Goal: Task Accomplishment & Management: Manage account settings

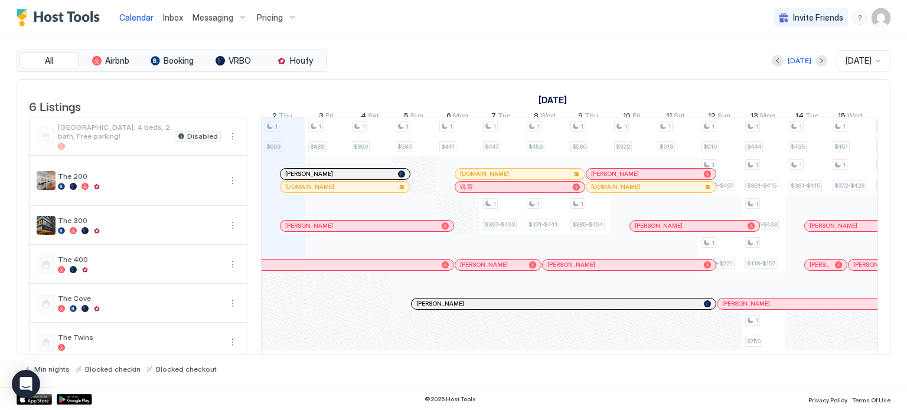
scroll to position [0, 656]
click at [288, 15] on div "Pricing" at bounding box center [277, 18] width 50 height 20
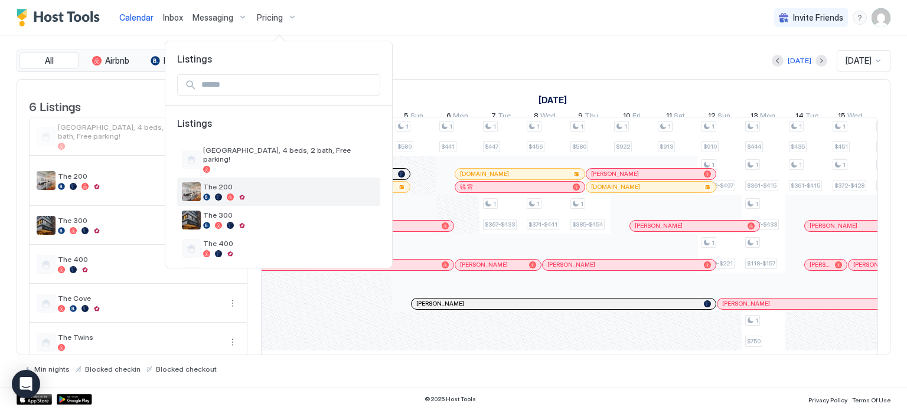
click at [216, 182] on span "The 200" at bounding box center [289, 186] width 172 height 9
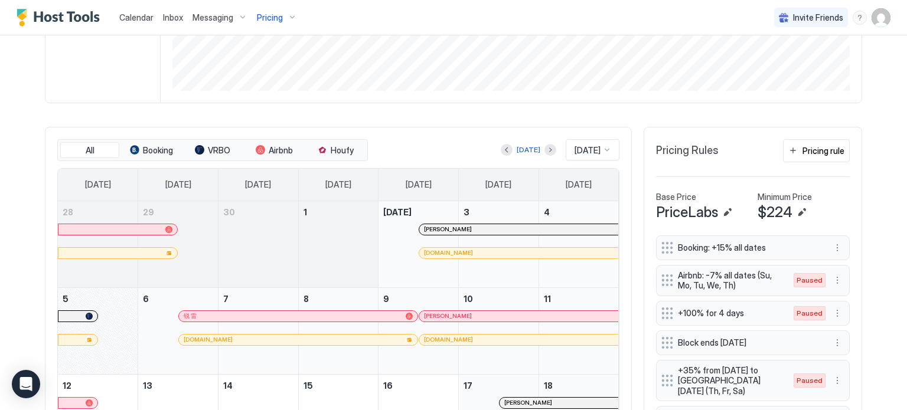
scroll to position [269, 0]
click at [331, 148] on span "Houfy" at bounding box center [342, 151] width 23 height 11
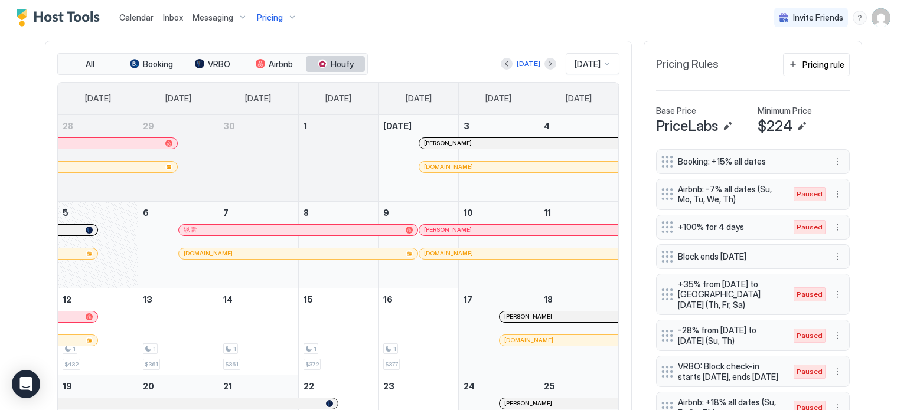
scroll to position [359, 0]
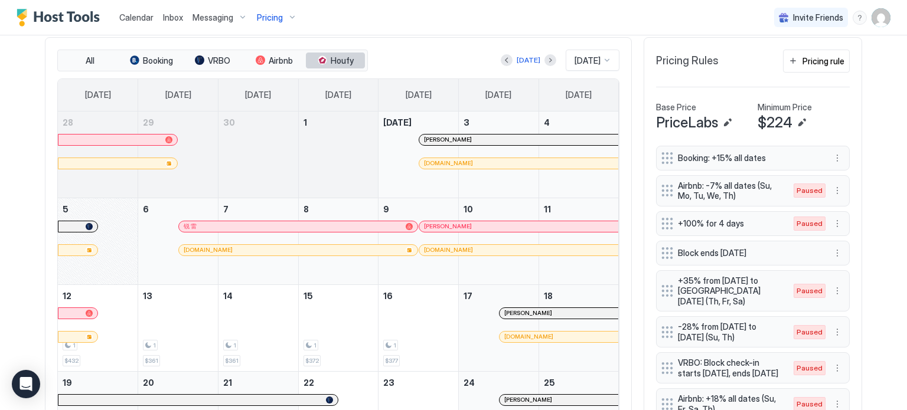
click at [331, 56] on span "Houfy" at bounding box center [342, 61] width 23 height 11
click at [269, 58] on span "Airbnb" at bounding box center [281, 61] width 24 height 11
click at [279, 43] on div "All Booking VRBO Airbnb Houfy [DATE] [DATE] [DATE] [DATE] [DATE] [DATE] [DATE] …" at bounding box center [338, 297] width 587 height 521
click at [274, 56] on span "Airbnb" at bounding box center [281, 61] width 24 height 11
click at [208, 53] on button "VRBO" at bounding box center [212, 61] width 59 height 17
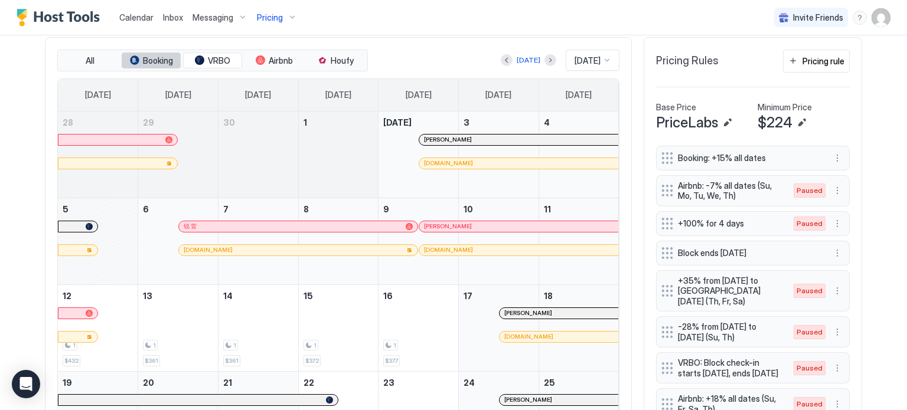
click at [143, 62] on span "Booking" at bounding box center [158, 61] width 30 height 11
click at [214, 58] on span "VRBO" at bounding box center [219, 61] width 22 height 11
click at [269, 61] on span "Airbnb" at bounding box center [281, 61] width 24 height 11
click at [322, 65] on button "Houfy" at bounding box center [335, 61] width 59 height 17
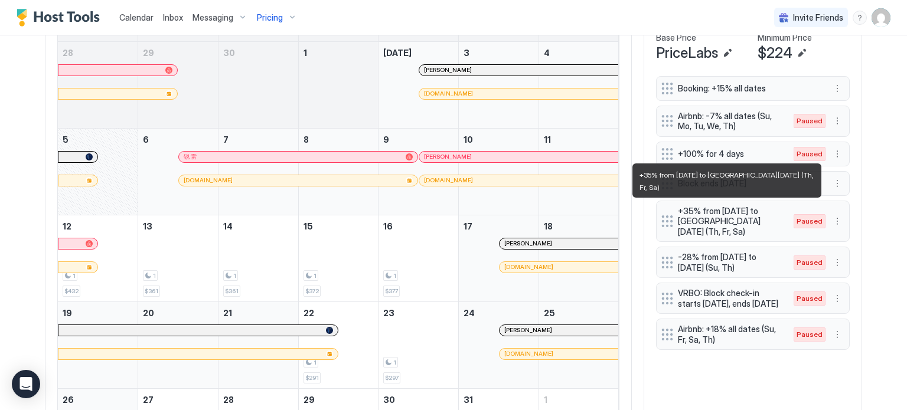
scroll to position [345, 0]
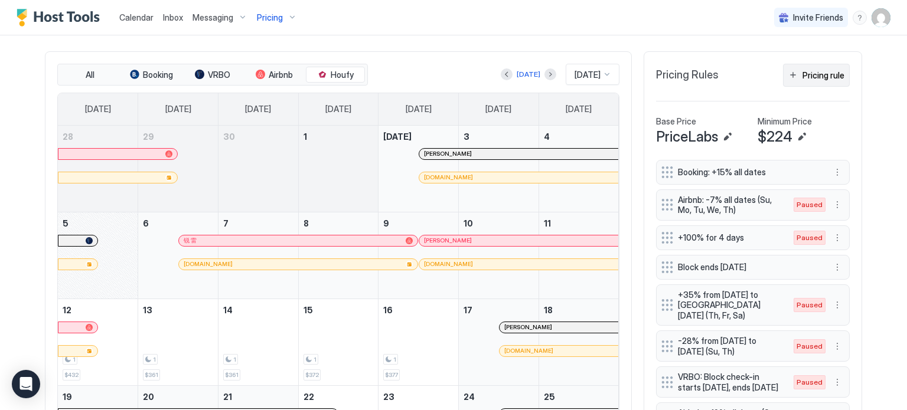
click at [802, 77] on div "Pricing rule" at bounding box center [823, 75] width 42 height 12
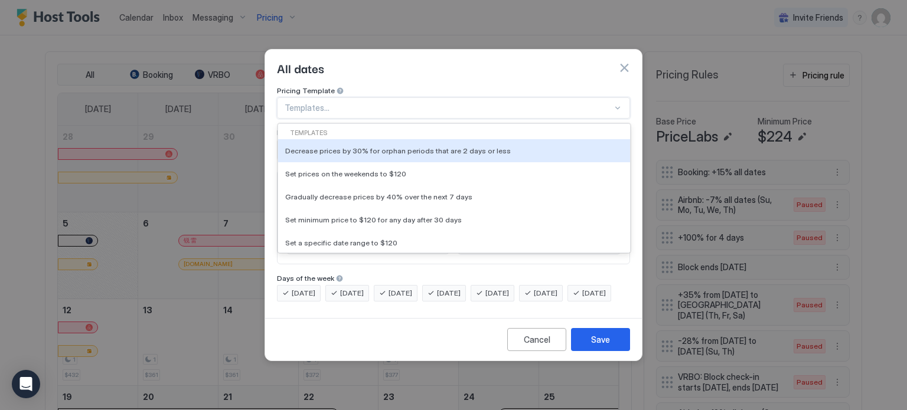
click at [378, 103] on div at bounding box center [449, 108] width 328 height 11
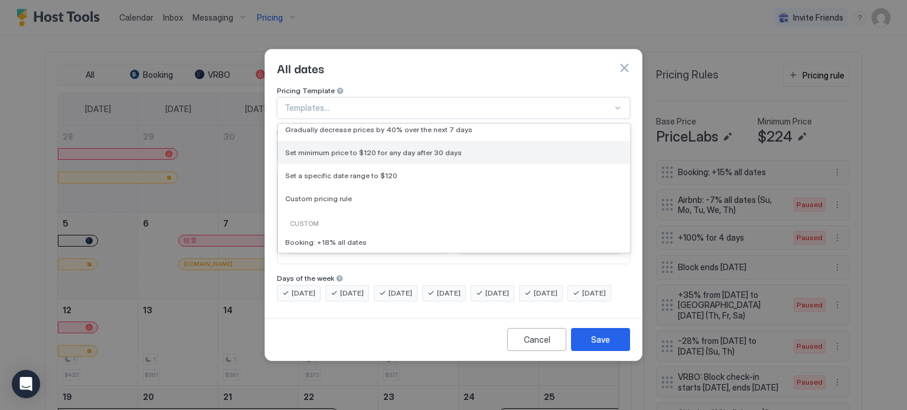
scroll to position [71, 0]
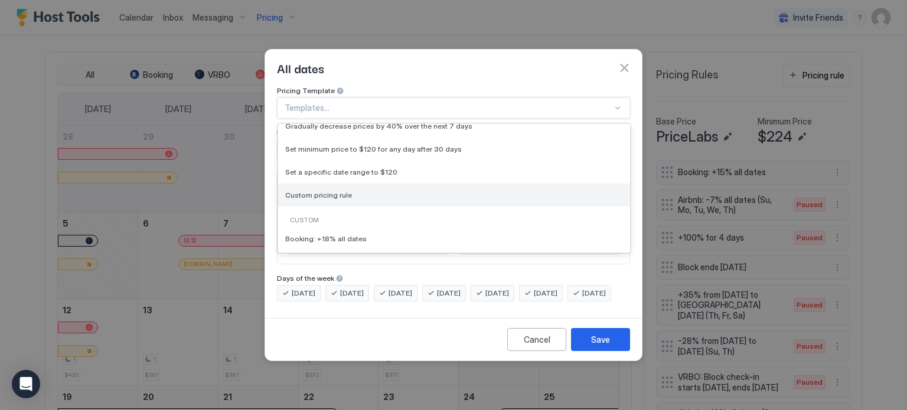
click at [340, 184] on div "Custom pricing rule" at bounding box center [454, 195] width 352 height 23
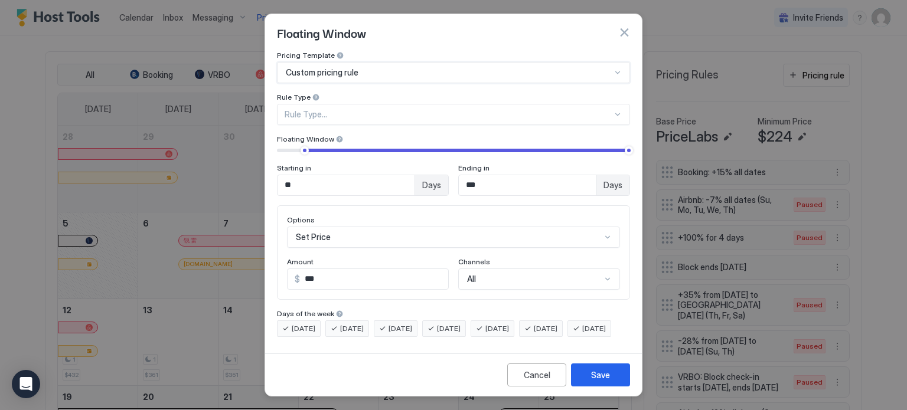
type input "***"
click at [528, 373] on div "Cancel" at bounding box center [537, 375] width 27 height 12
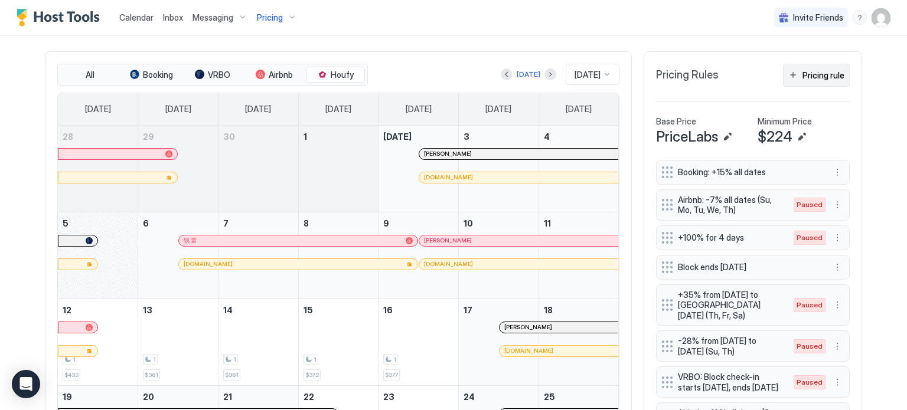
click at [822, 74] on div "Pricing rule" at bounding box center [823, 75] width 42 height 12
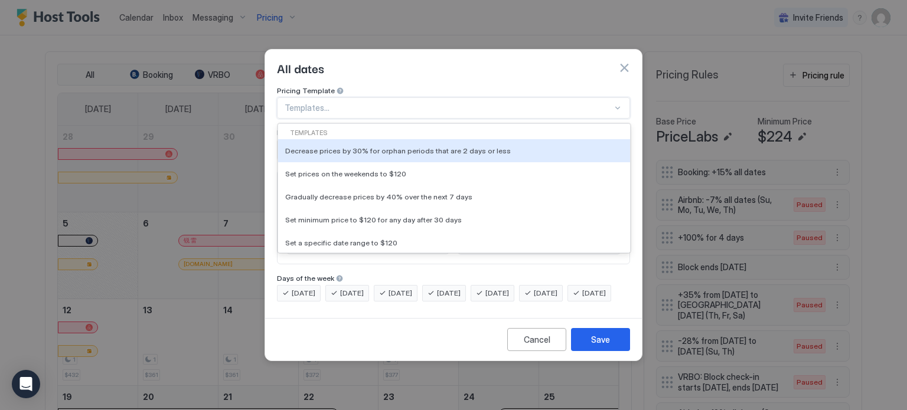
click at [437, 103] on div at bounding box center [449, 108] width 328 height 11
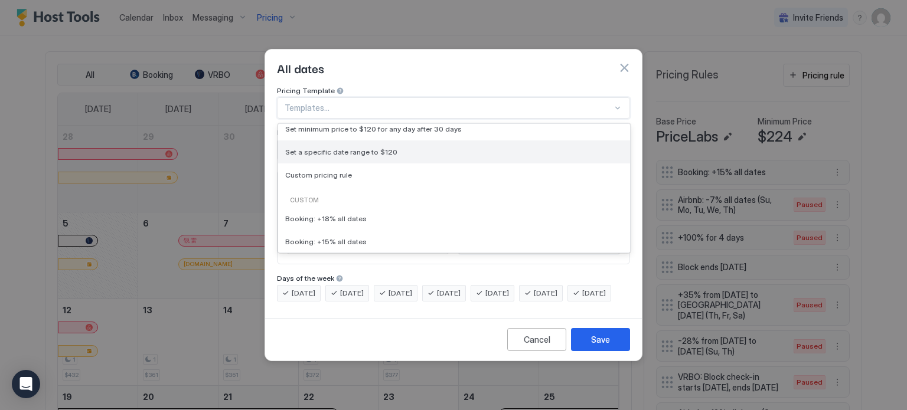
scroll to position [94, 0]
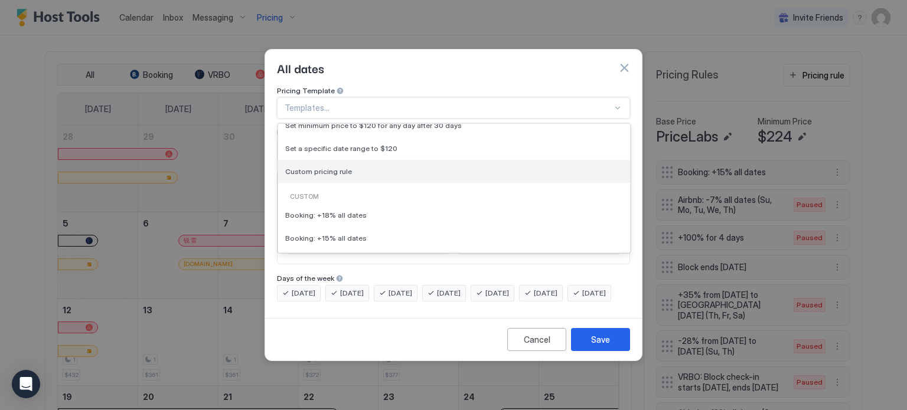
click at [337, 167] on div "Custom pricing rule" at bounding box center [454, 171] width 352 height 23
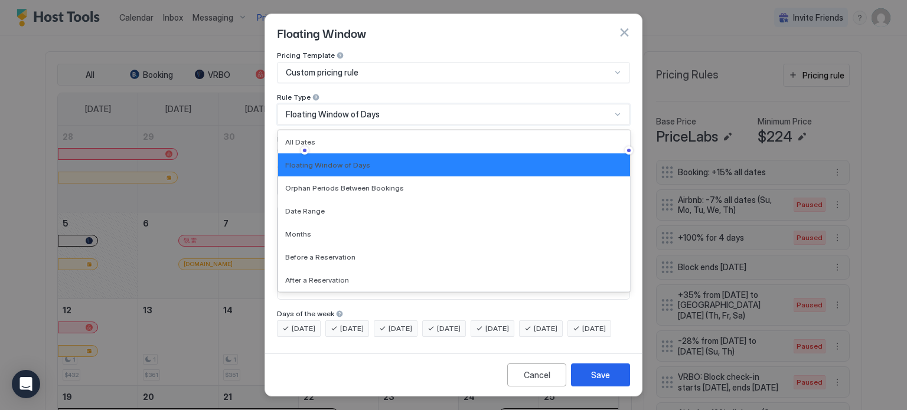
click at [350, 109] on span "Floating Window of Days" at bounding box center [333, 114] width 94 height 11
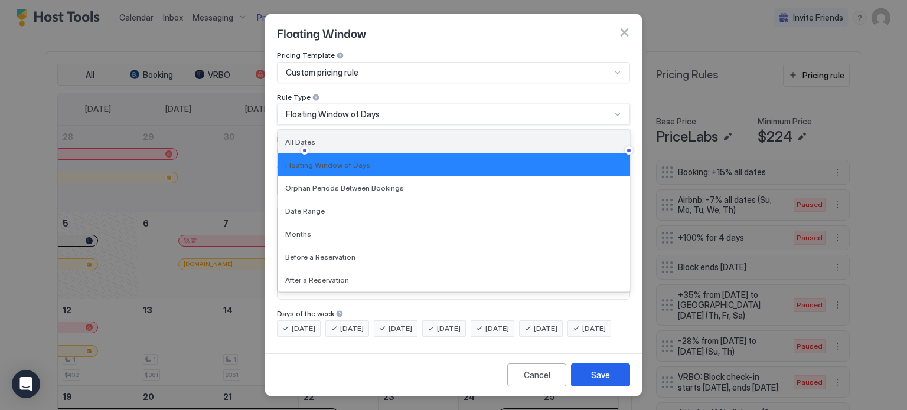
click at [353, 142] on div "All Dates" at bounding box center [454, 142] width 338 height 9
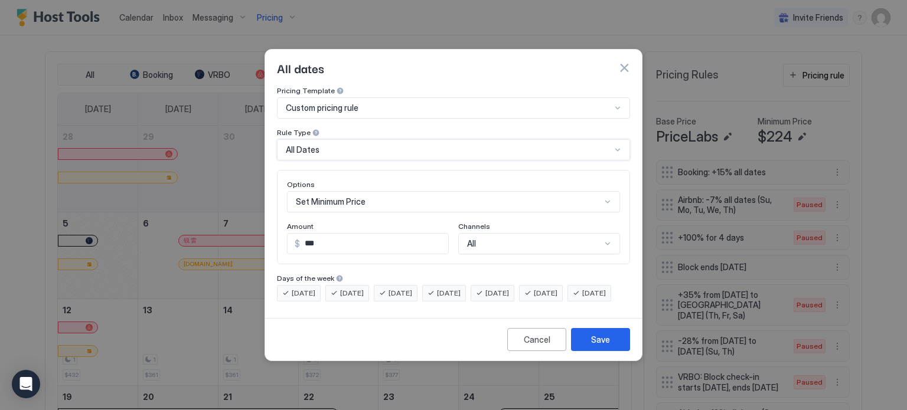
scroll to position [67, 0]
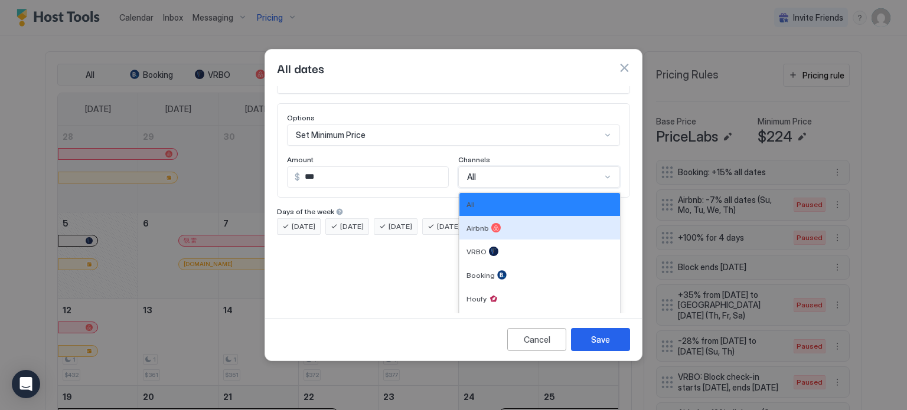
click at [467, 188] on div "6 results available. Use Up and Down to choose options, press Enter to select t…" at bounding box center [539, 177] width 162 height 21
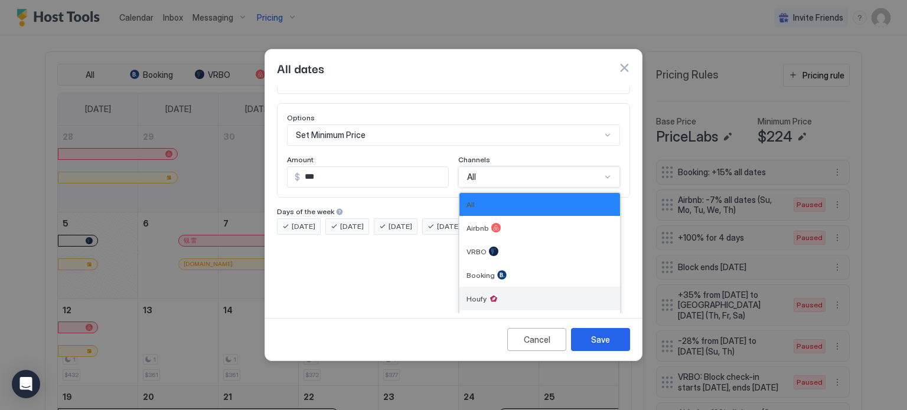
click at [475, 295] on span "Houfy" at bounding box center [476, 299] width 20 height 9
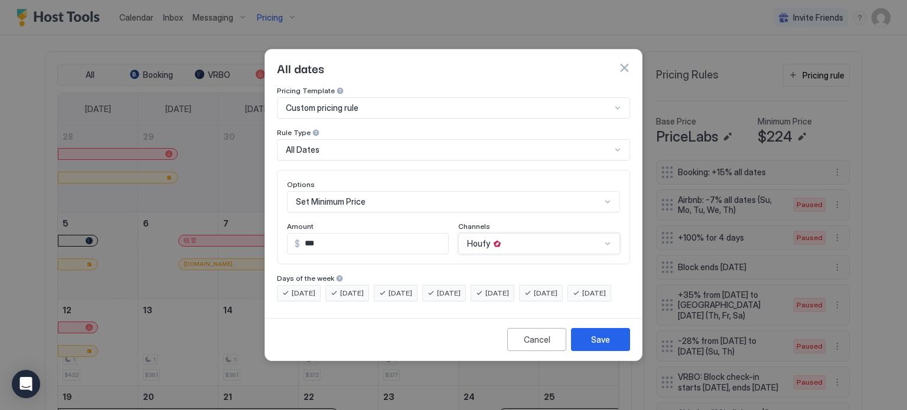
scroll to position [61, 0]
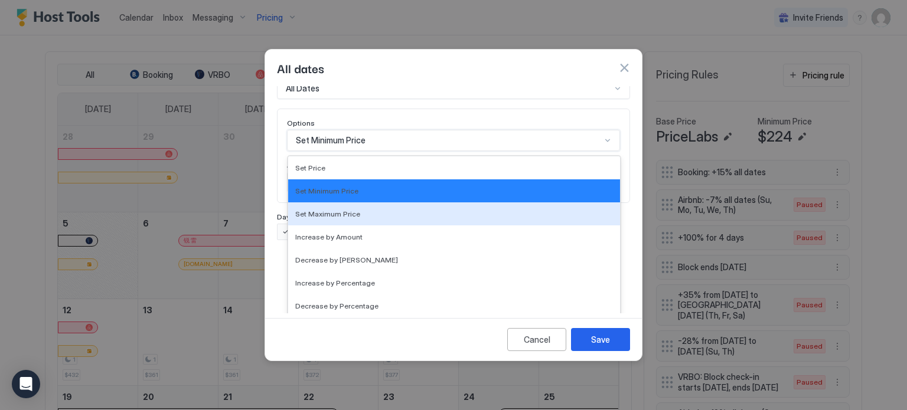
click at [367, 151] on div "17 results available. Use Up and Down to choose options, press Enter to select …" at bounding box center [453, 140] width 333 height 21
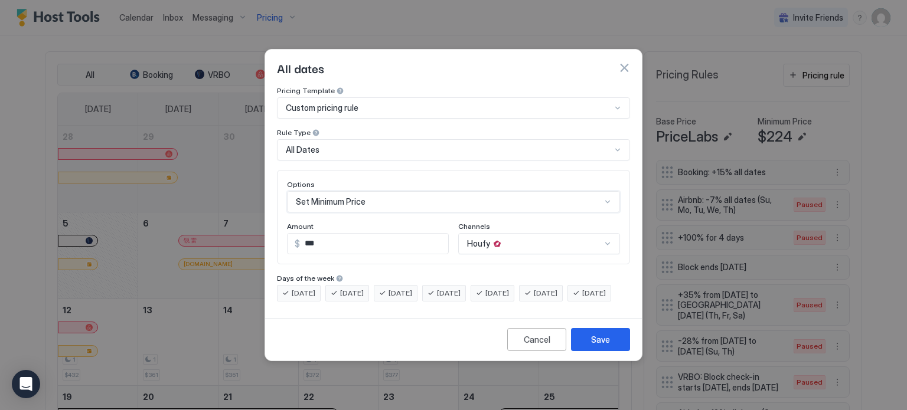
scroll to position [0, 0]
click at [357, 135] on div "Pricing Template Custom pricing rule Rule Type All Dates Options Set Minimum Pr…" at bounding box center [453, 194] width 353 height 216
click at [357, 145] on div "All Dates" at bounding box center [448, 150] width 325 height 11
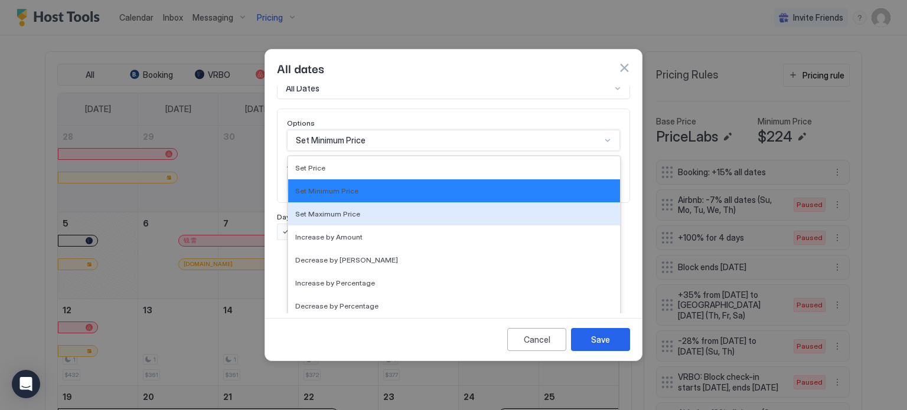
click at [331, 151] on div "17 results available. Use Up and Down to choose options, press Enter to select …" at bounding box center [453, 140] width 333 height 21
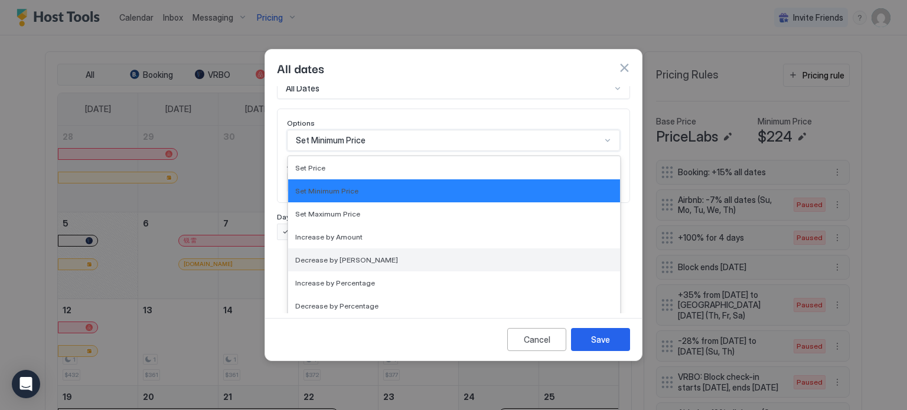
click at [345, 249] on div "Decrease by [PERSON_NAME]" at bounding box center [454, 260] width 332 height 23
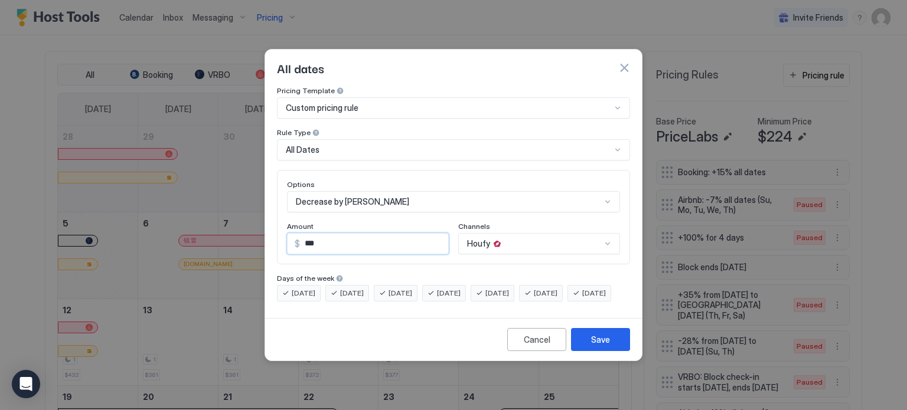
click at [312, 234] on input "***" at bounding box center [374, 244] width 148 height 20
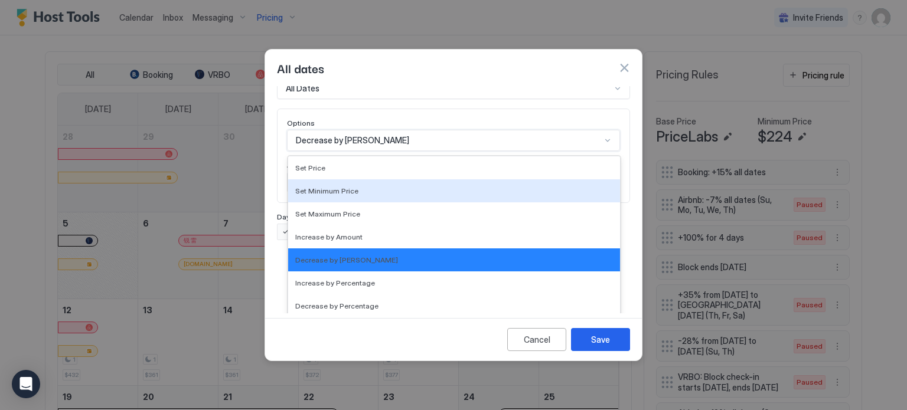
click at [385, 151] on div "17 results available. Use Up and Down to choose options, press Enter to select …" at bounding box center [453, 140] width 333 height 21
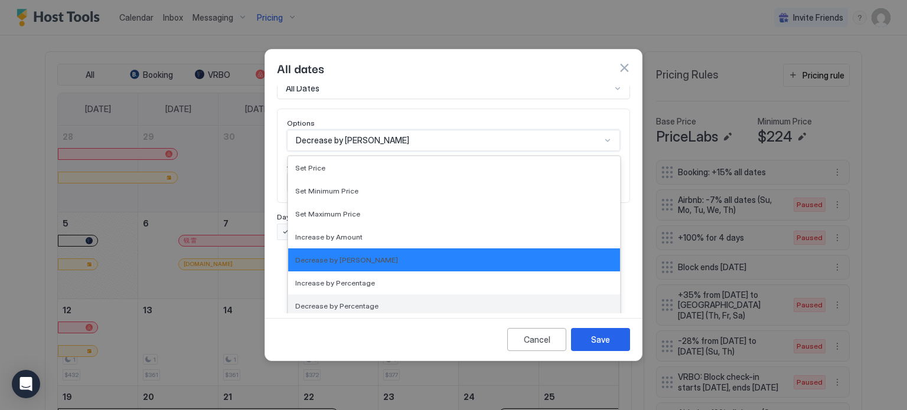
click at [353, 302] on span "Decrease by Percentage" at bounding box center [336, 306] width 83 height 9
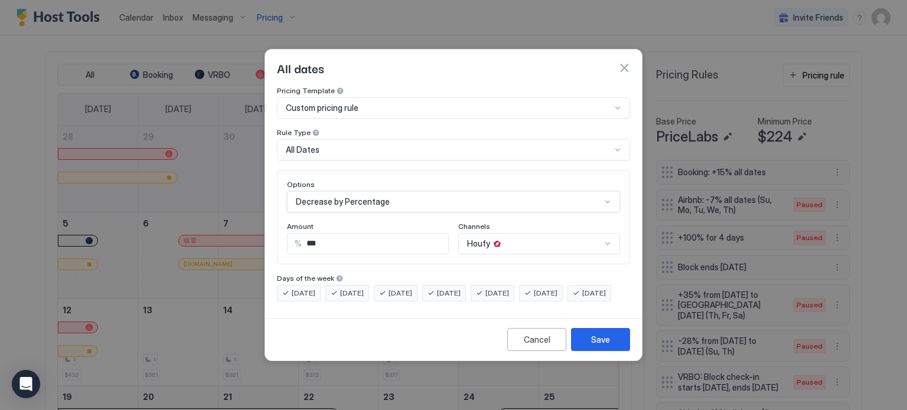
scroll to position [0, 0]
click at [321, 234] on input "***" at bounding box center [375, 244] width 146 height 20
type input "**"
click at [600, 346] on div "Save" at bounding box center [600, 340] width 19 height 12
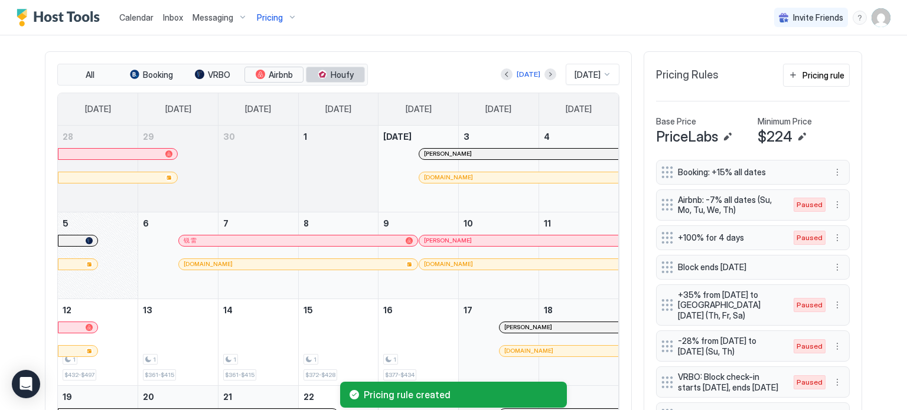
drag, startPoint x: 274, startPoint y: 74, endPoint x: 335, endPoint y: 73, distance: 60.8
click at [335, 73] on div "All Booking VRBO Airbnb Houfy" at bounding box center [212, 75] width 311 height 22
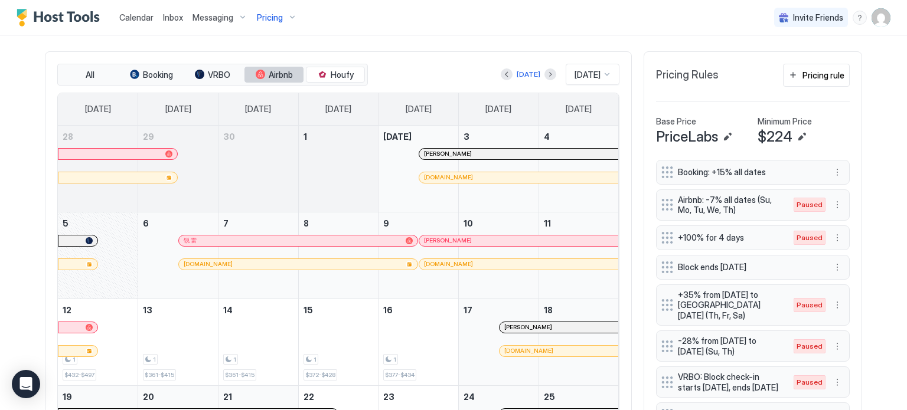
click at [289, 68] on button "Airbnb" at bounding box center [273, 75] width 59 height 17
click at [331, 76] on span "Houfy" at bounding box center [342, 75] width 23 height 11
click at [340, 75] on span "Houfy" at bounding box center [342, 75] width 23 height 11
click at [211, 76] on span "VRBO" at bounding box center [219, 75] width 22 height 11
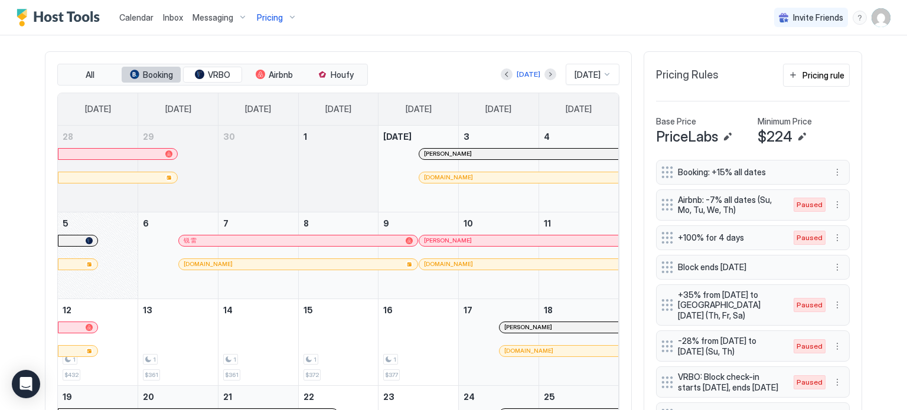
click at [154, 75] on span "Booking" at bounding box center [158, 75] width 30 height 11
click at [334, 75] on span "Houfy" at bounding box center [342, 75] width 23 height 11
click at [340, 351] on div "1 $372" at bounding box center [339, 342] width 70 height 77
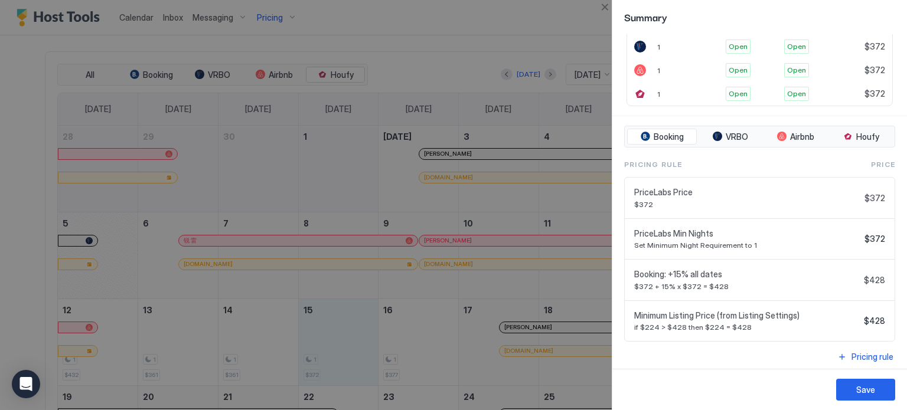
scroll to position [322, 0]
click at [602, 12] on button "Close" at bounding box center [605, 7] width 14 height 14
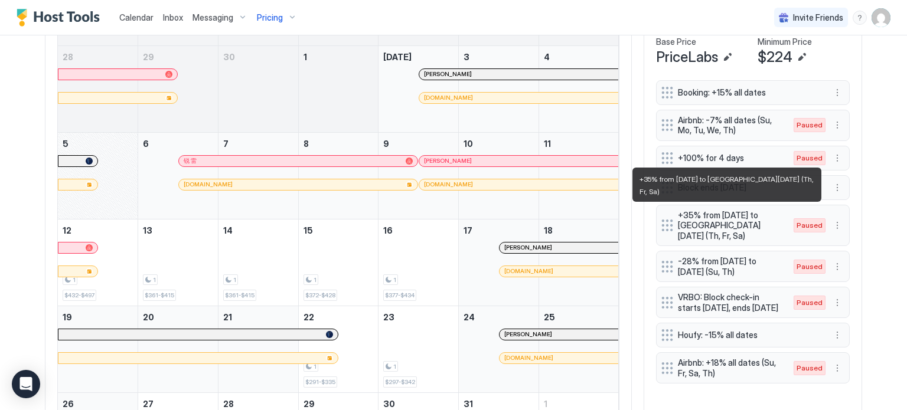
scroll to position [451, 0]
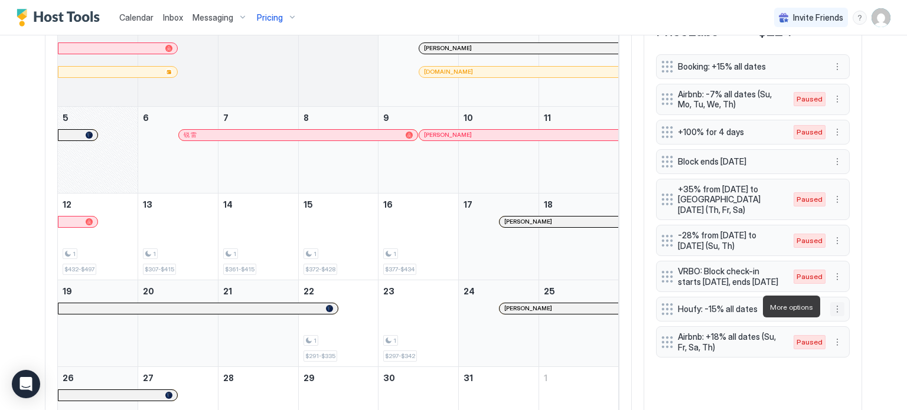
click at [836, 304] on button "More options" at bounding box center [837, 309] width 14 height 14
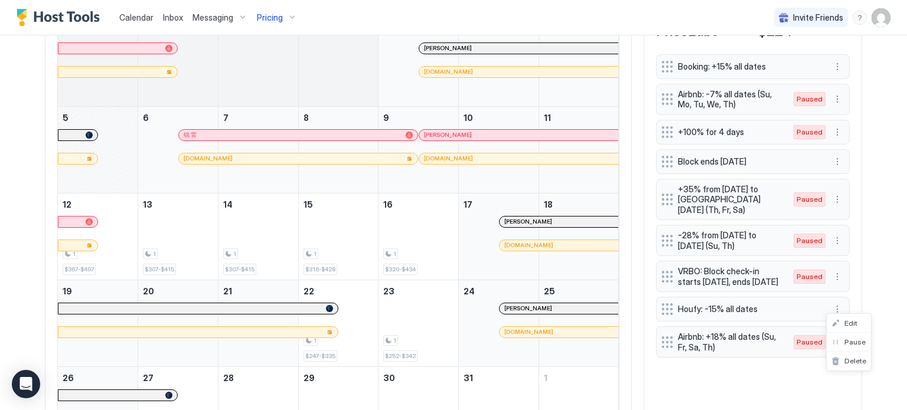
click at [906, 130] on div at bounding box center [453, 205] width 907 height 410
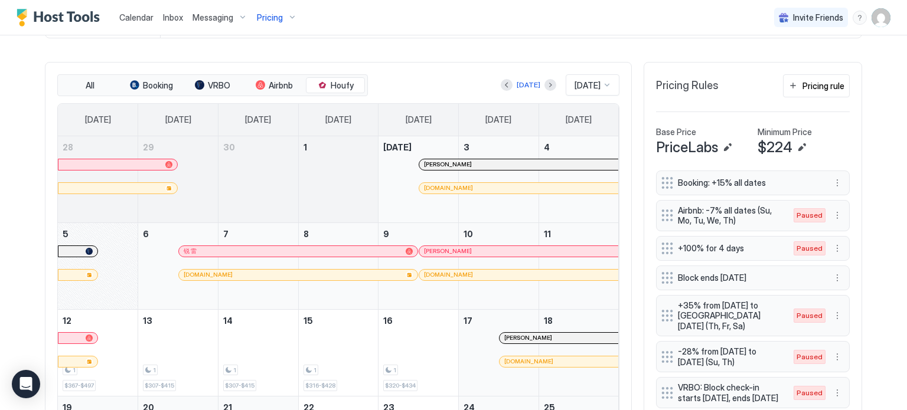
scroll to position [335, 0]
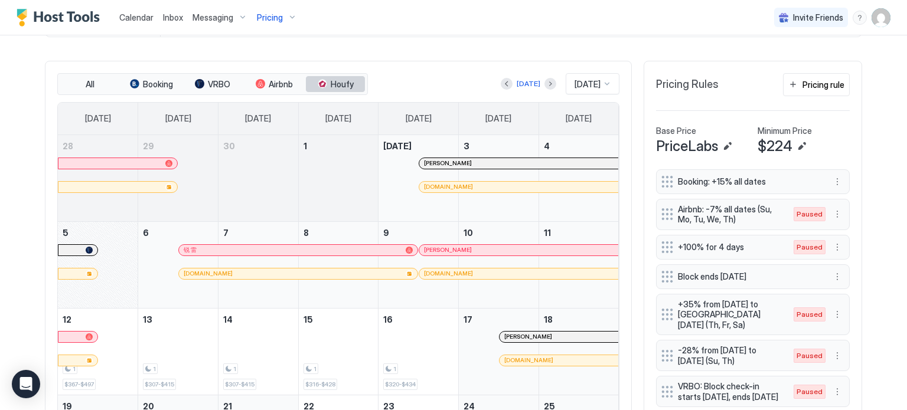
click at [319, 81] on div "tab-group" at bounding box center [322, 83] width 9 height 9
click at [281, 80] on span "Airbnb" at bounding box center [281, 84] width 24 height 11
